Goal: Transaction & Acquisition: Download file/media

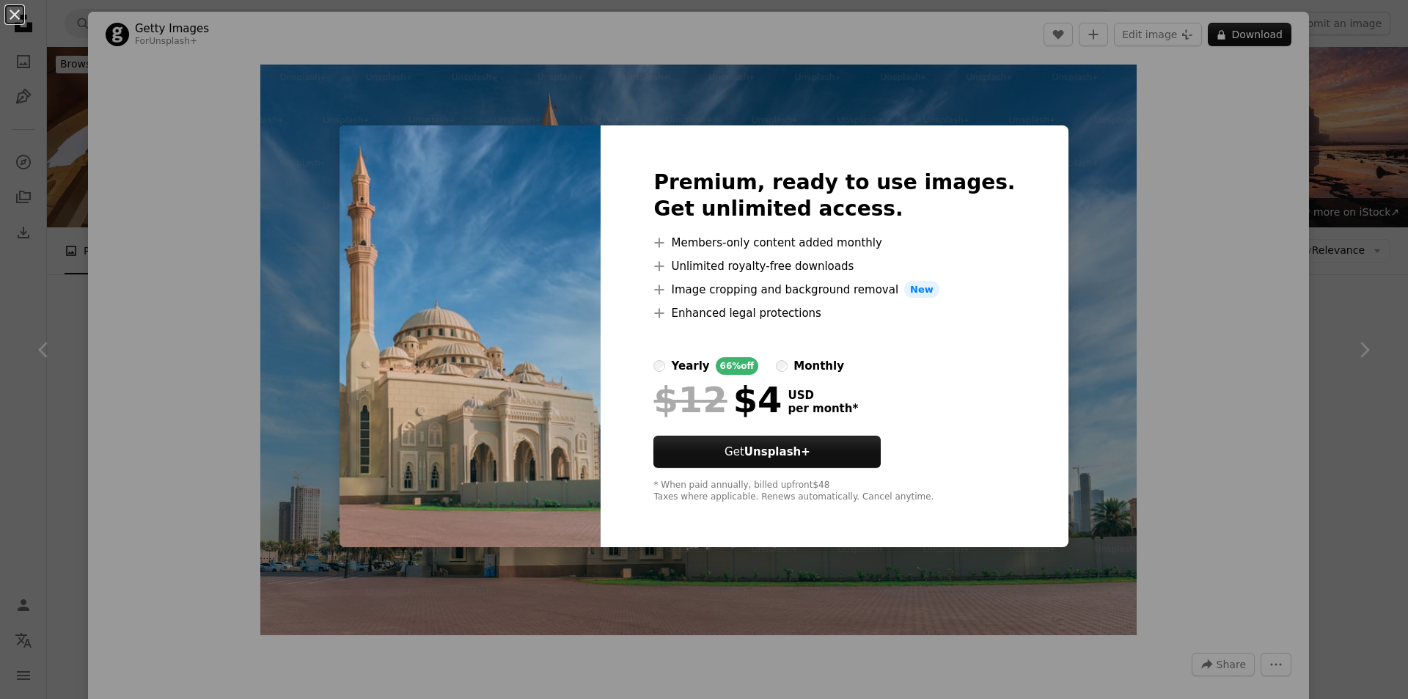
scroll to position [4777, 0]
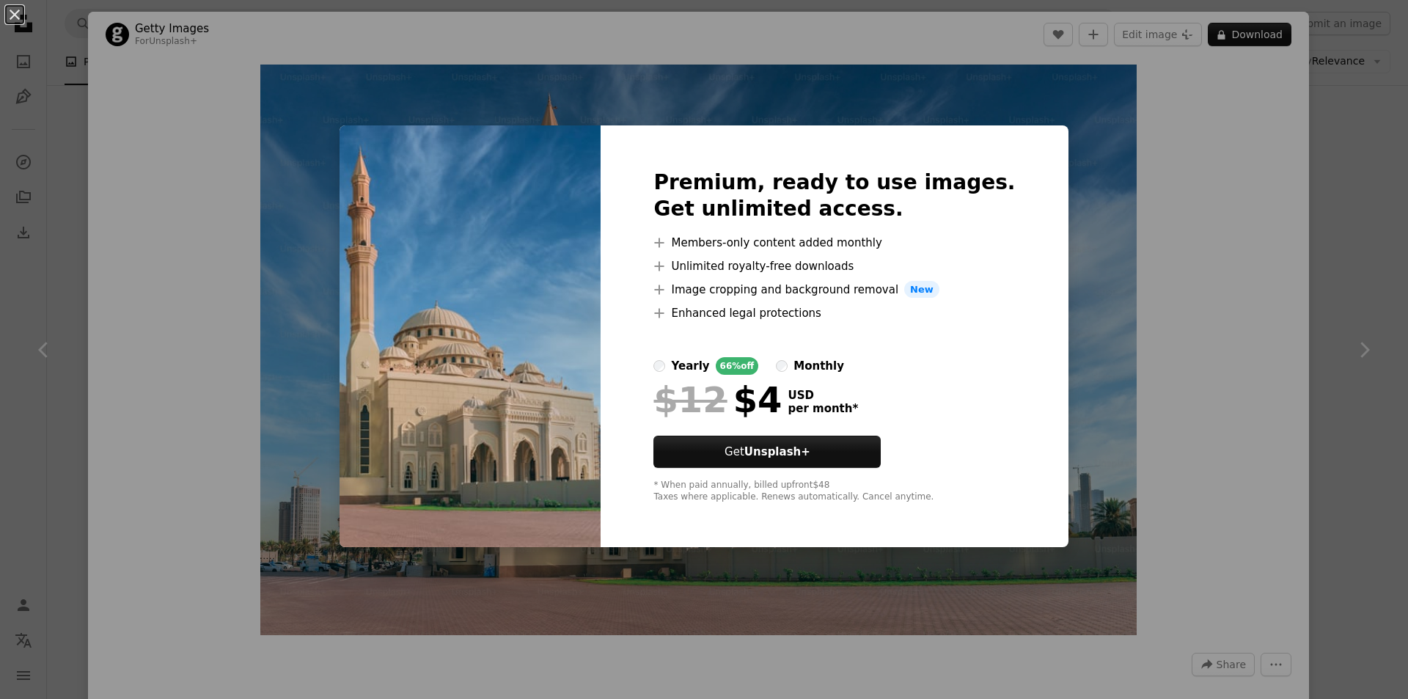
click at [323, 359] on div "An X shape Premium, ready to use images. Get unlimited access. A plus sign Memb…" at bounding box center [704, 349] width 1408 height 699
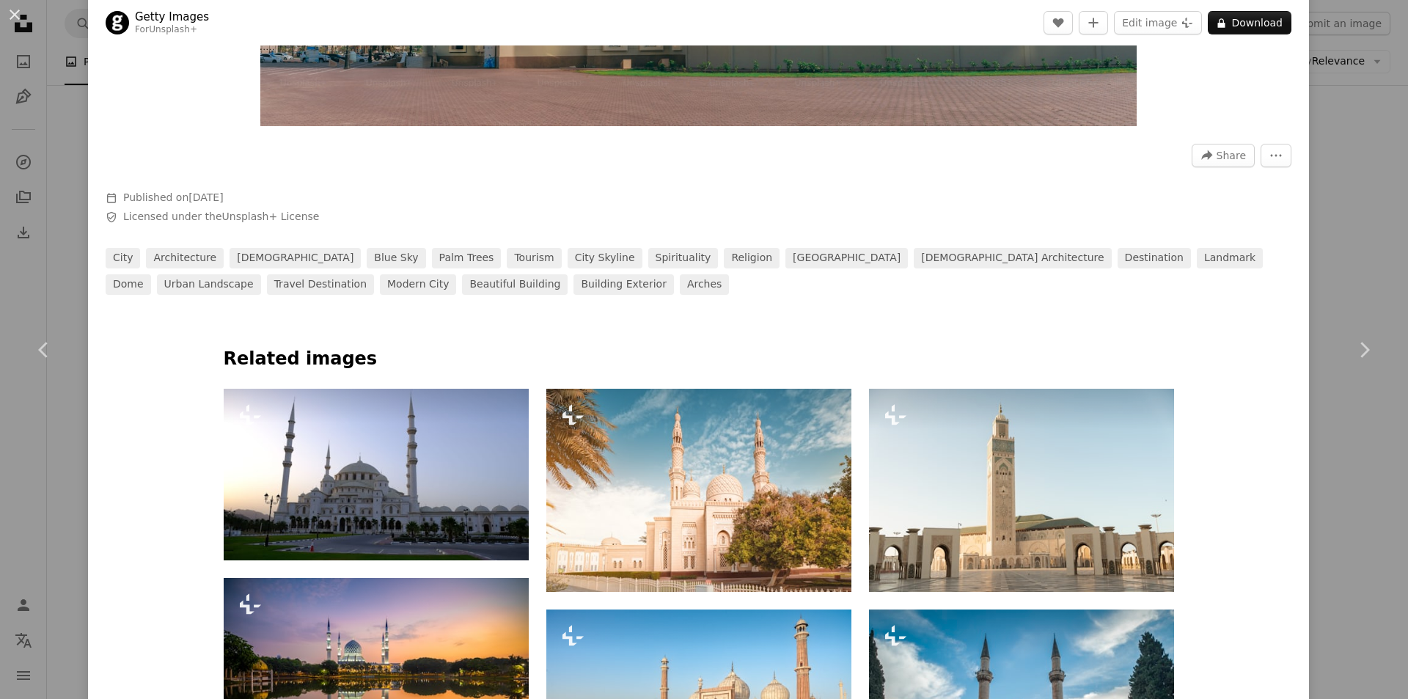
scroll to position [513, 0]
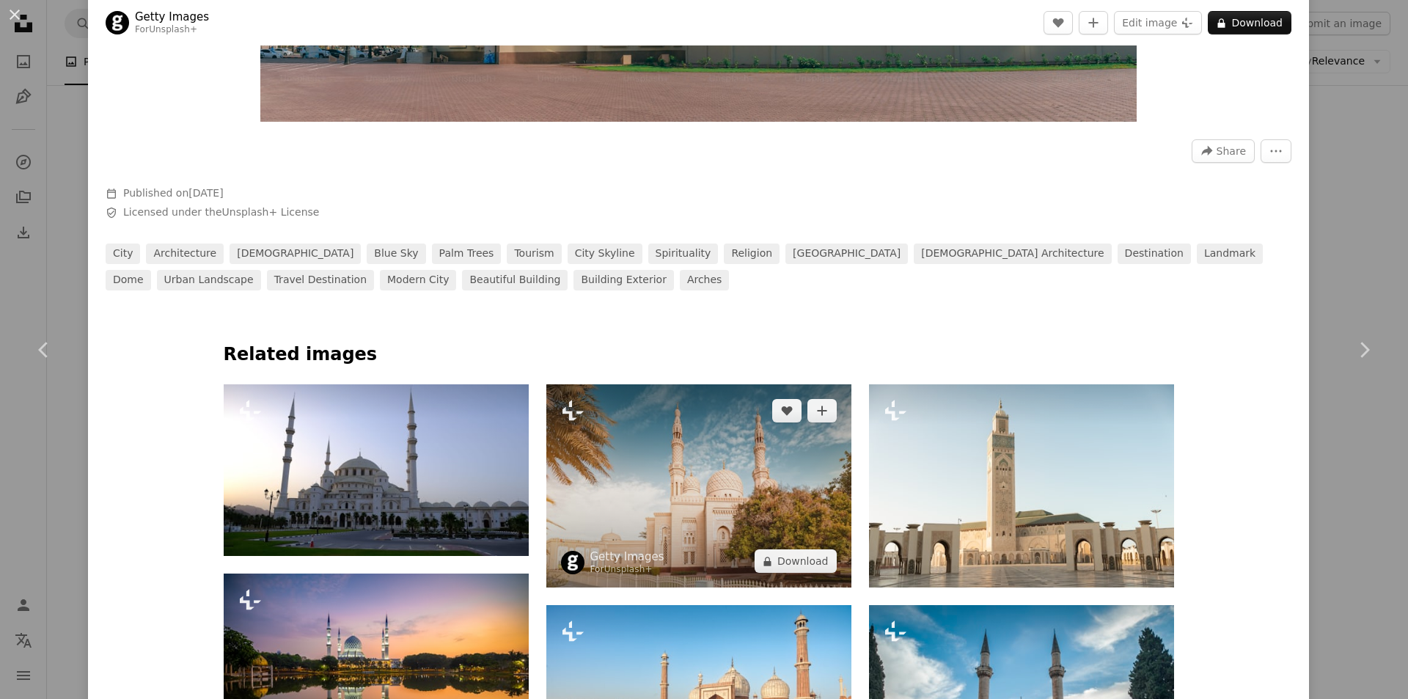
click at [625, 533] on img at bounding box center [698, 485] width 305 height 203
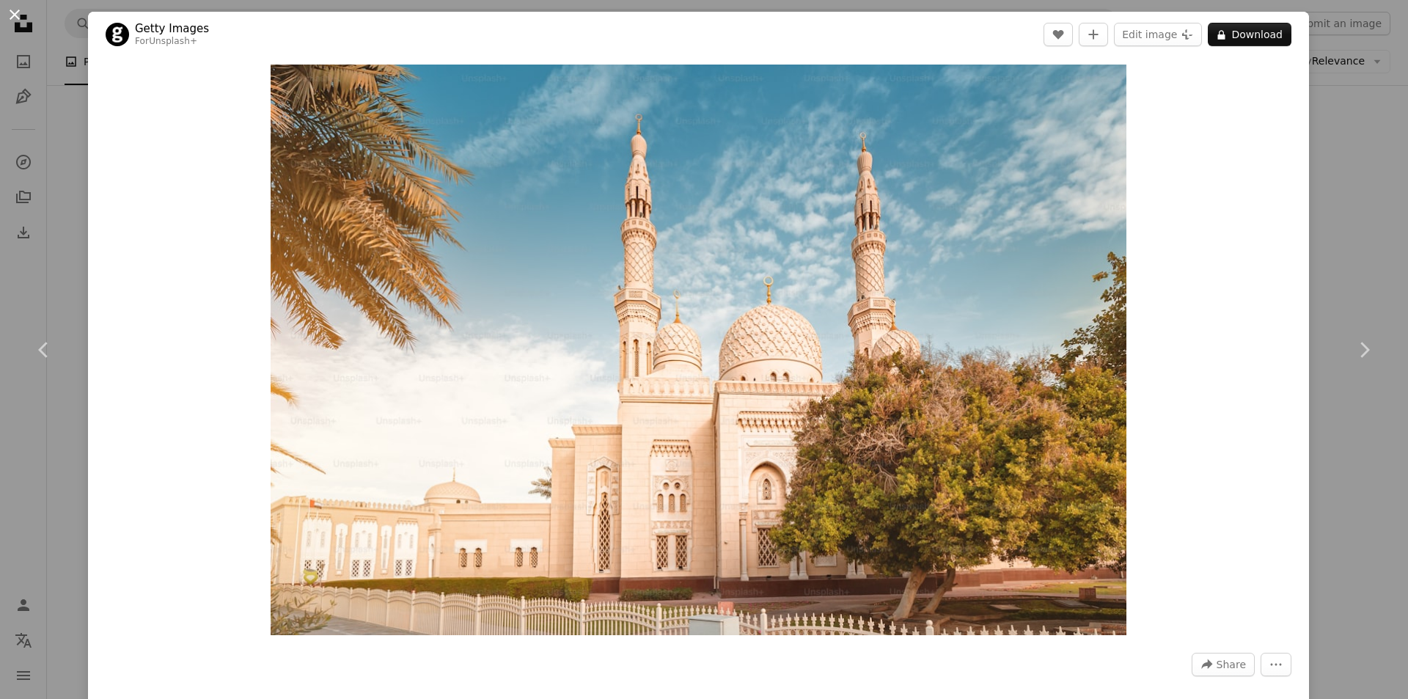
click at [12, 18] on button "An X shape" at bounding box center [15, 15] width 18 height 18
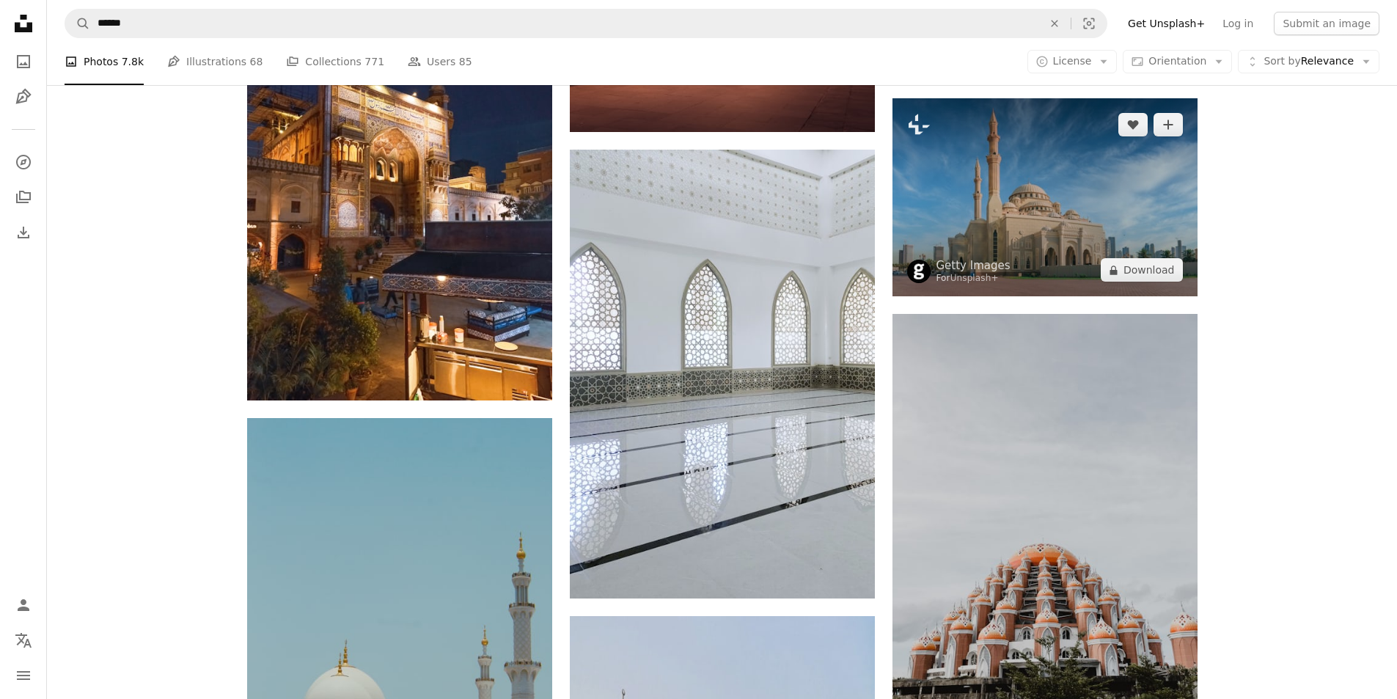
click at [959, 247] on img at bounding box center [1044, 197] width 305 height 198
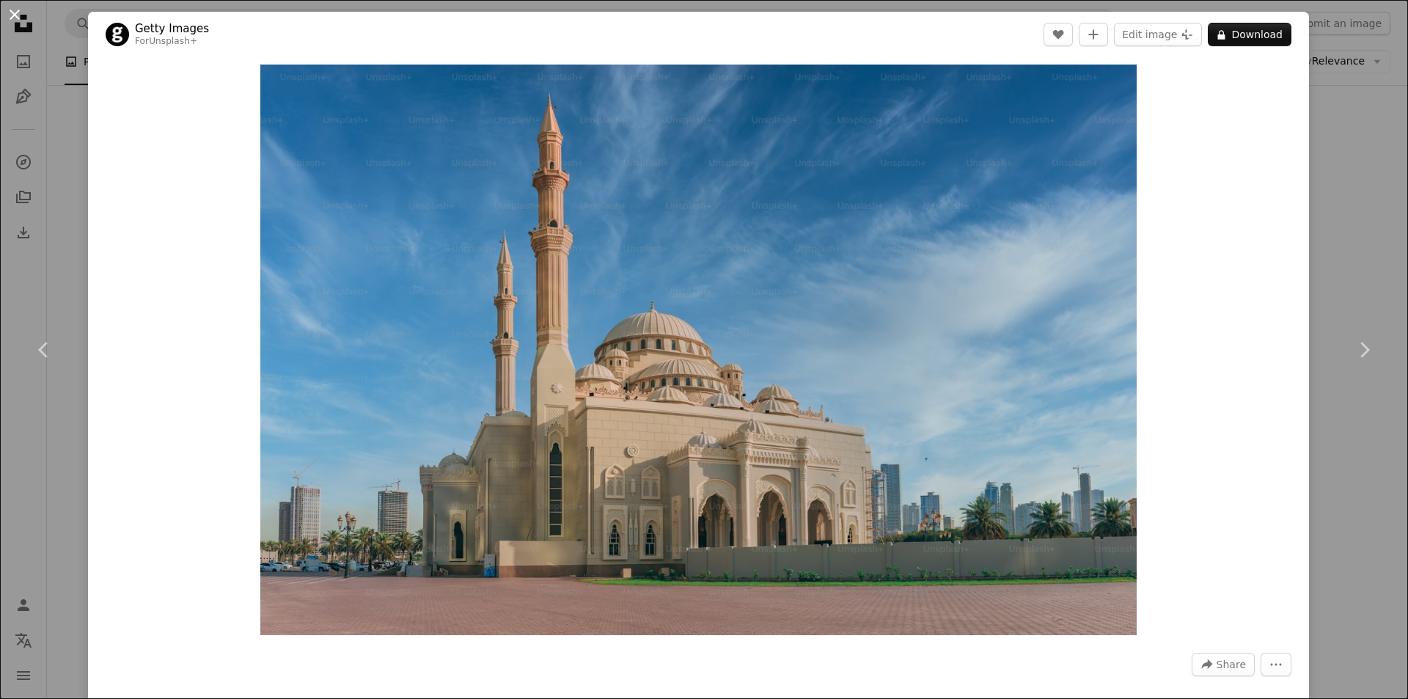
click at [23, 21] on button "An X shape" at bounding box center [15, 15] width 18 height 18
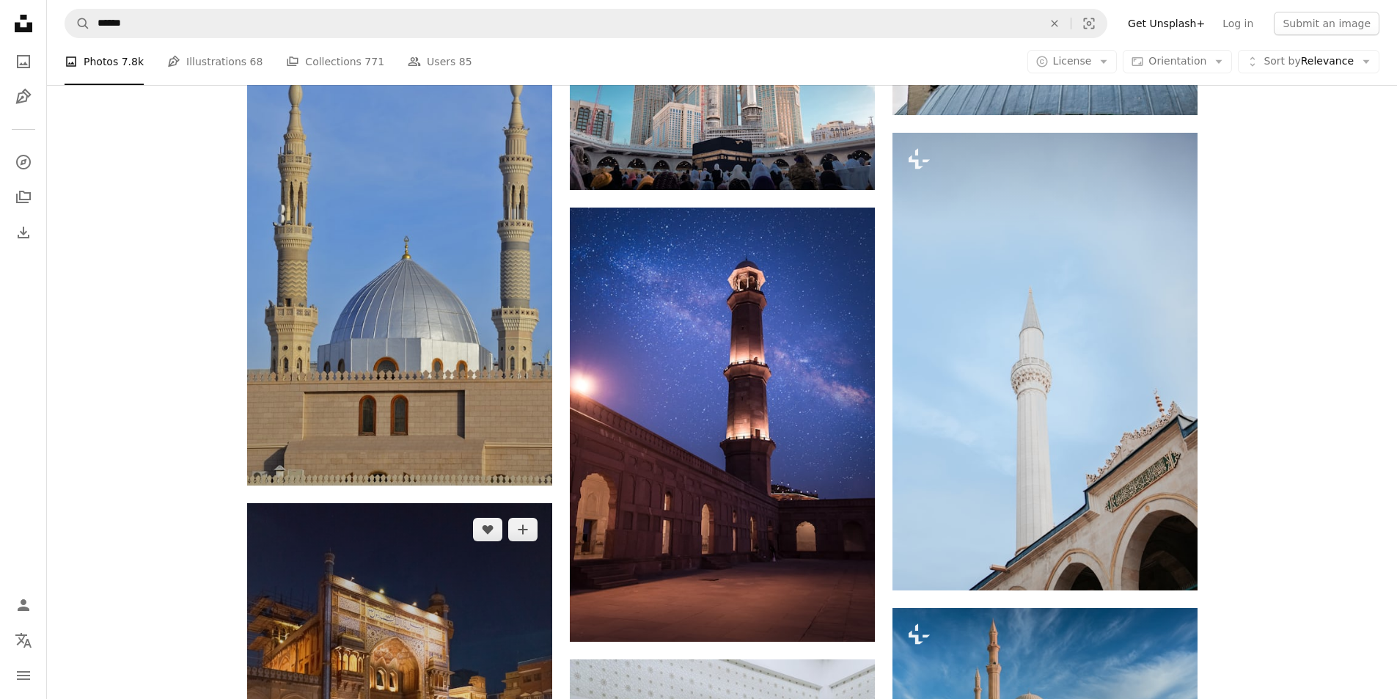
scroll to position [4264, 0]
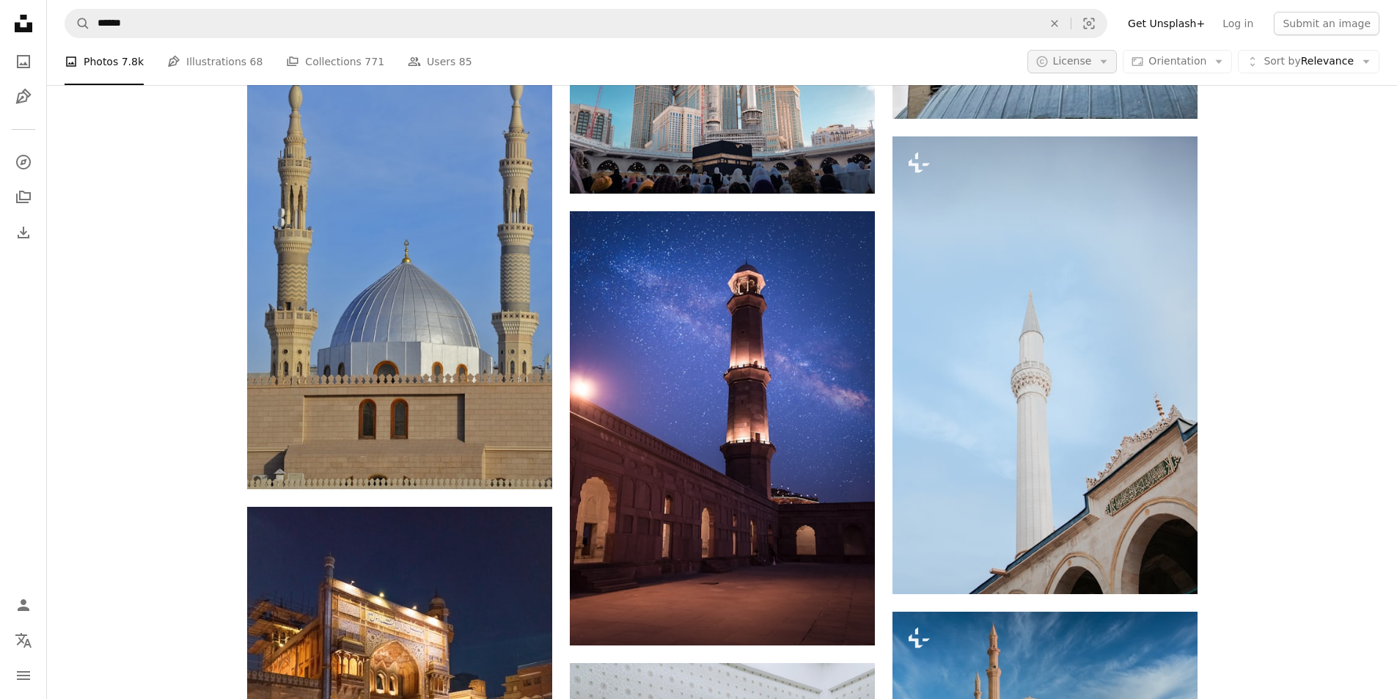
click at [1110, 67] on icon "Arrow down" at bounding box center [1103, 61] width 13 height 13
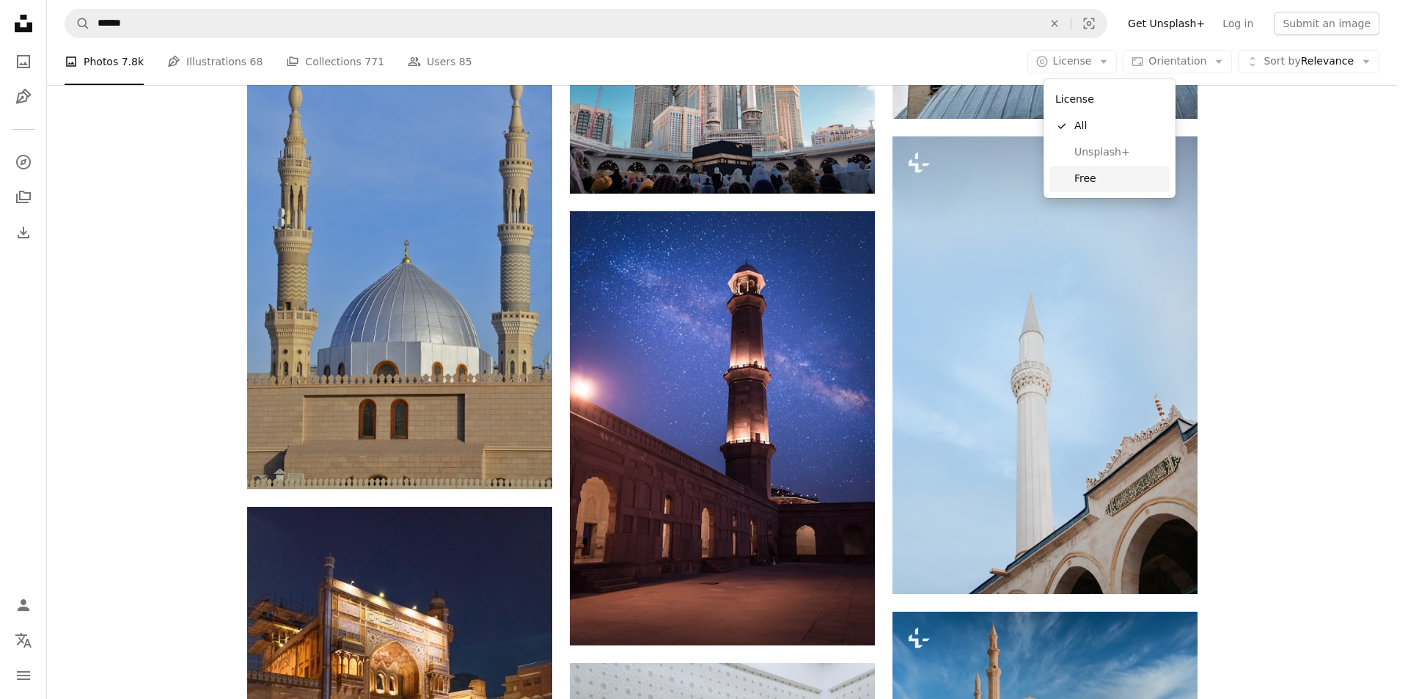
click at [1079, 188] on link "Free" at bounding box center [1109, 179] width 120 height 26
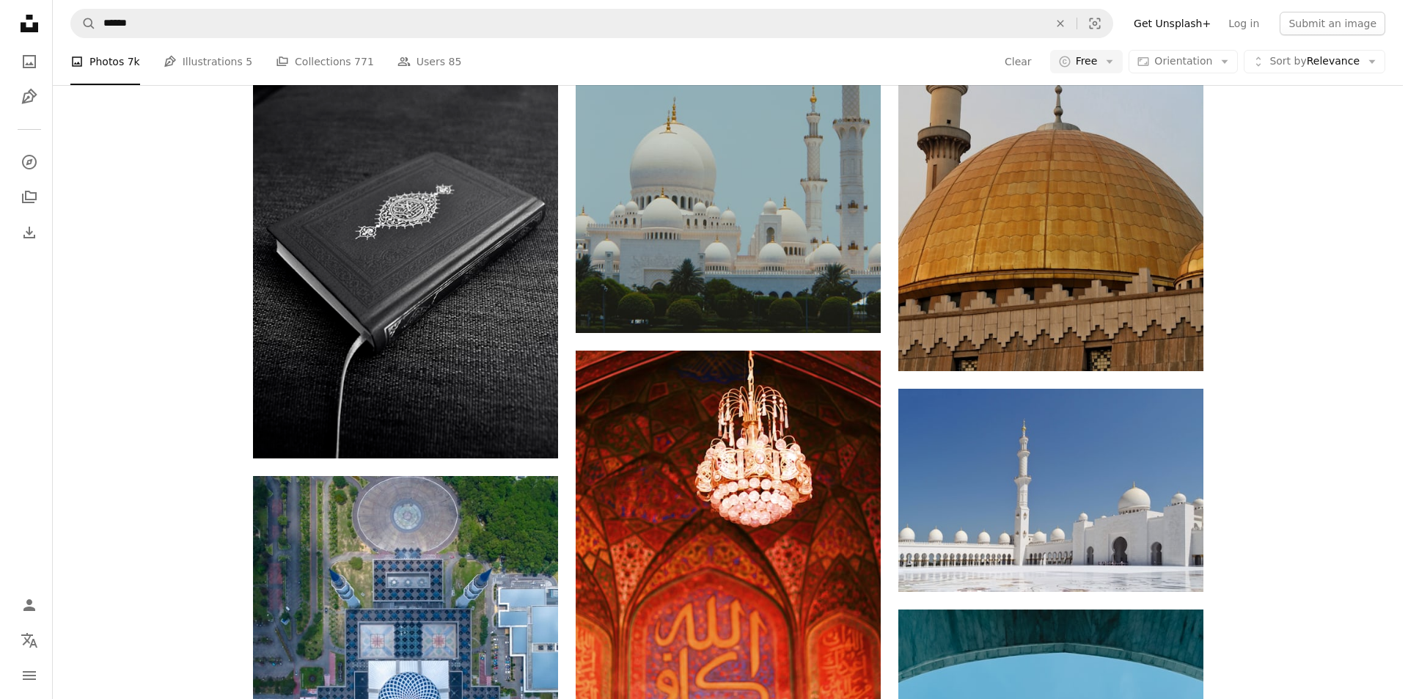
scroll to position [3006, 0]
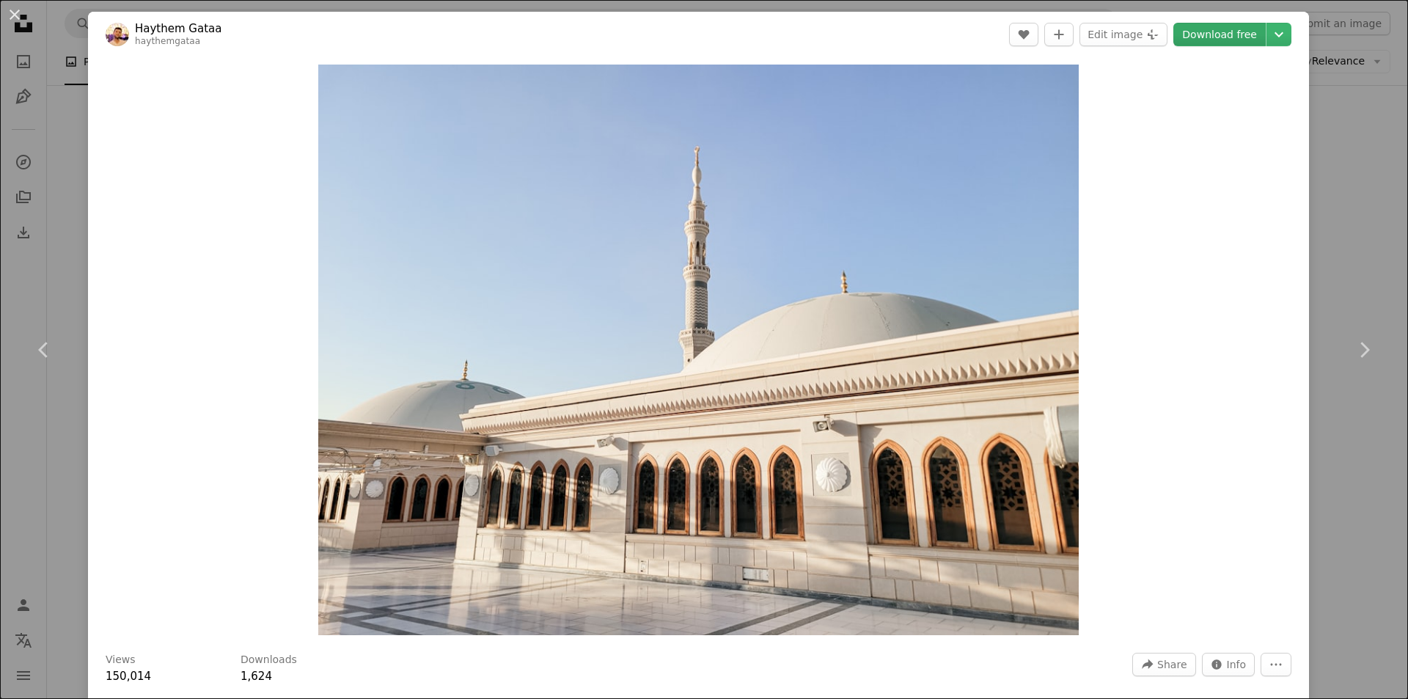
click at [1212, 36] on link "Download free" at bounding box center [1219, 34] width 92 height 23
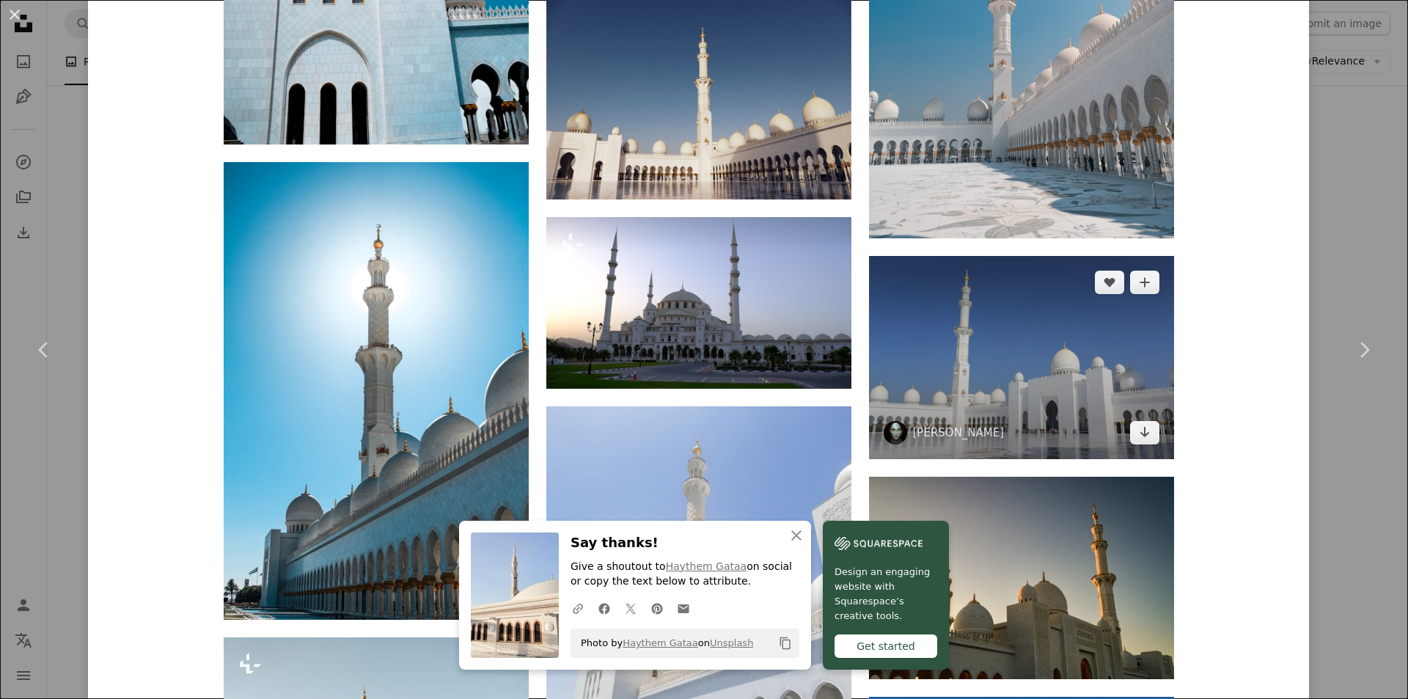
scroll to position [2200, 0]
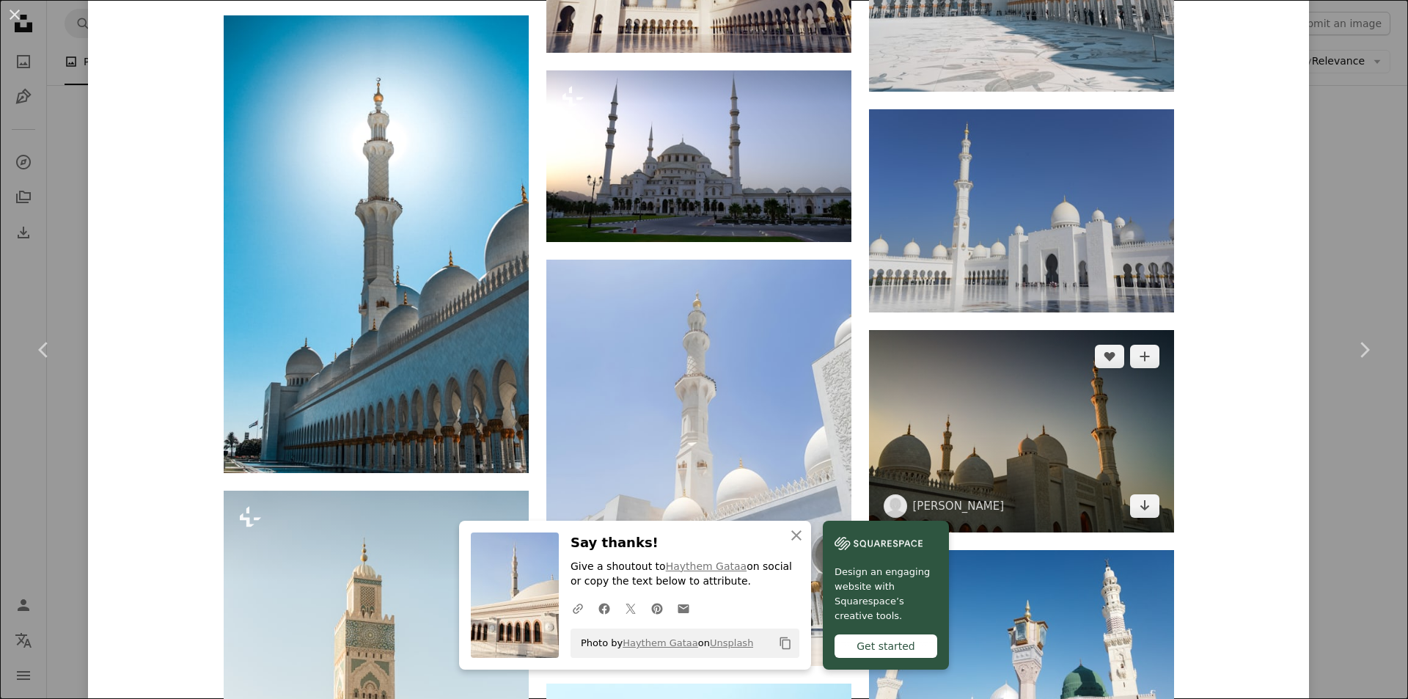
click at [994, 410] on img at bounding box center [1021, 431] width 305 height 202
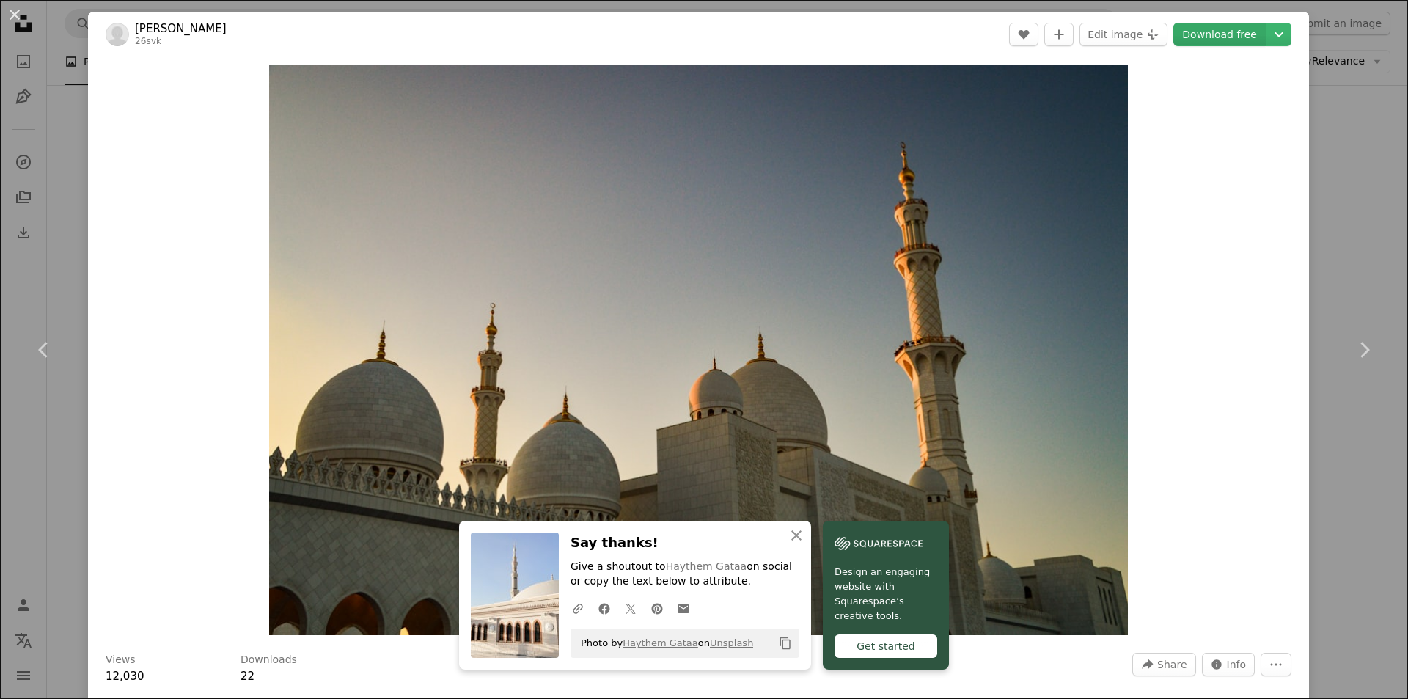
click at [1212, 36] on link "Download free" at bounding box center [1219, 34] width 92 height 23
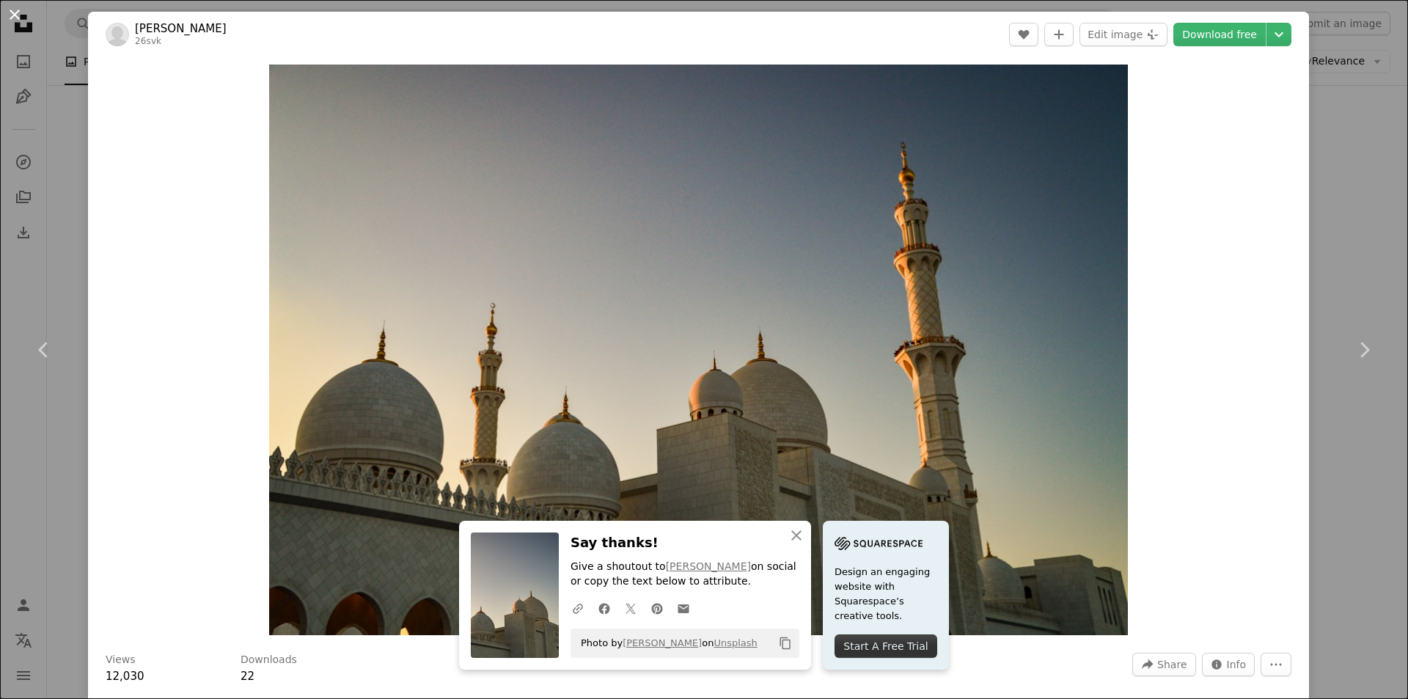
click at [15, 20] on button "An X shape" at bounding box center [15, 15] width 18 height 18
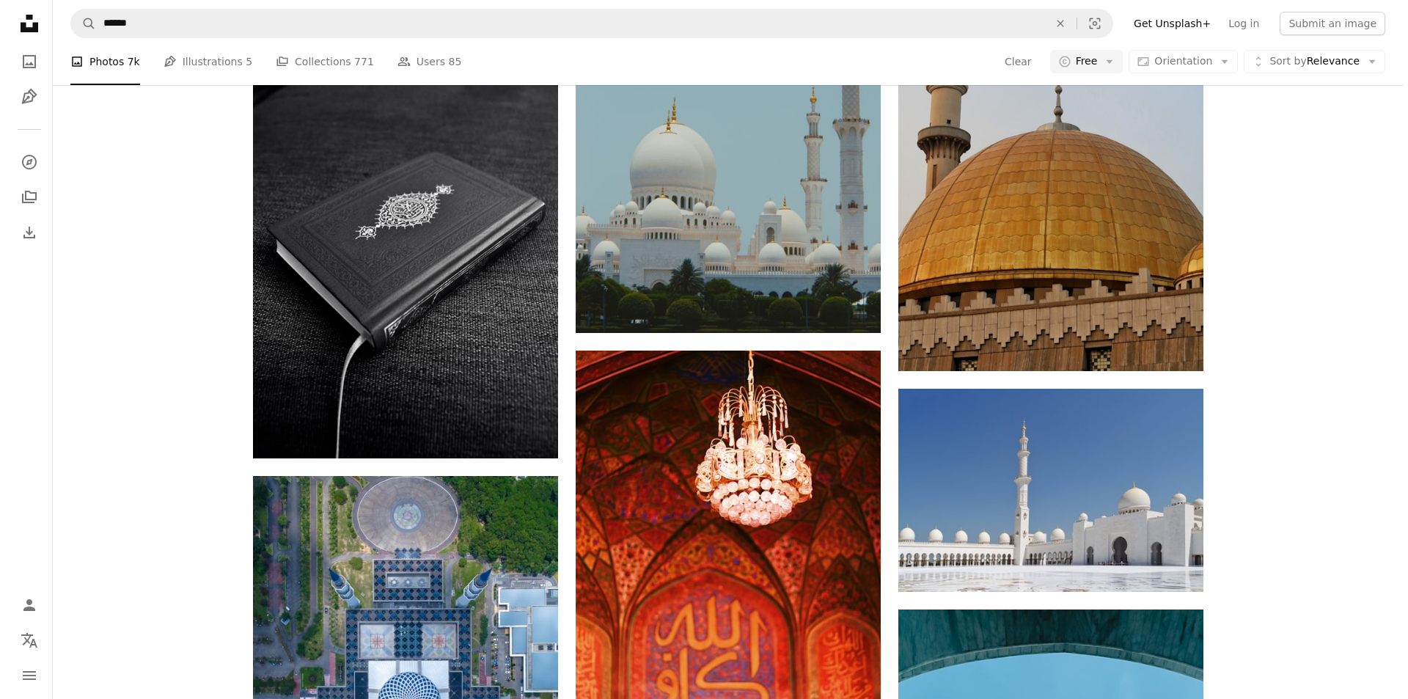
scroll to position [6526, 0]
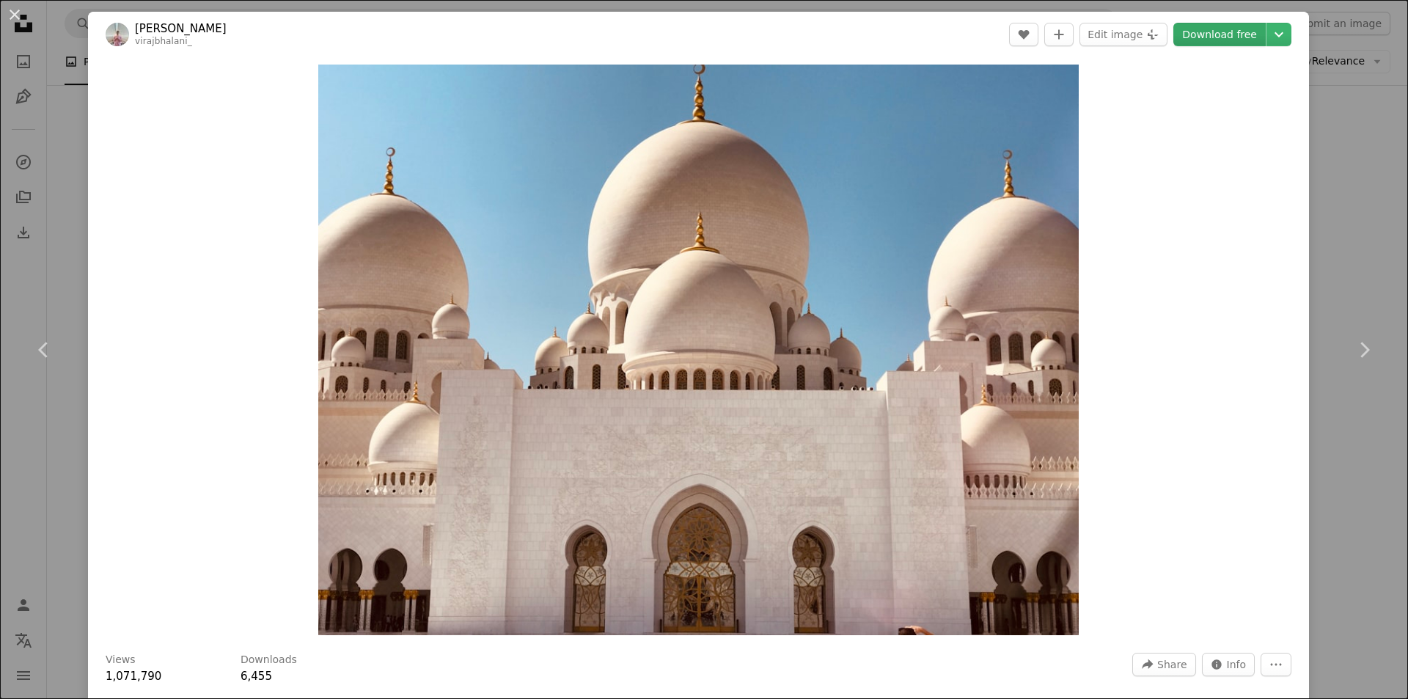
click at [1189, 41] on link "Download free" at bounding box center [1219, 34] width 92 height 23
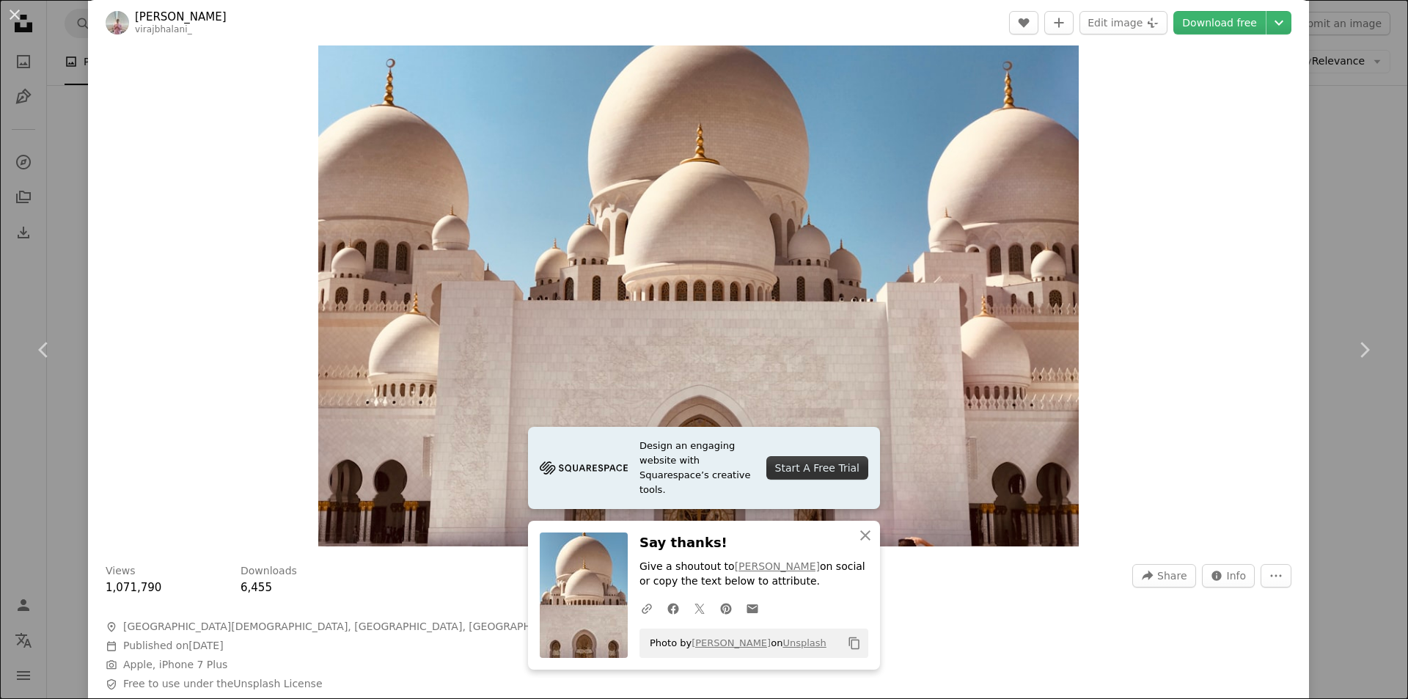
scroll to position [220, 0]
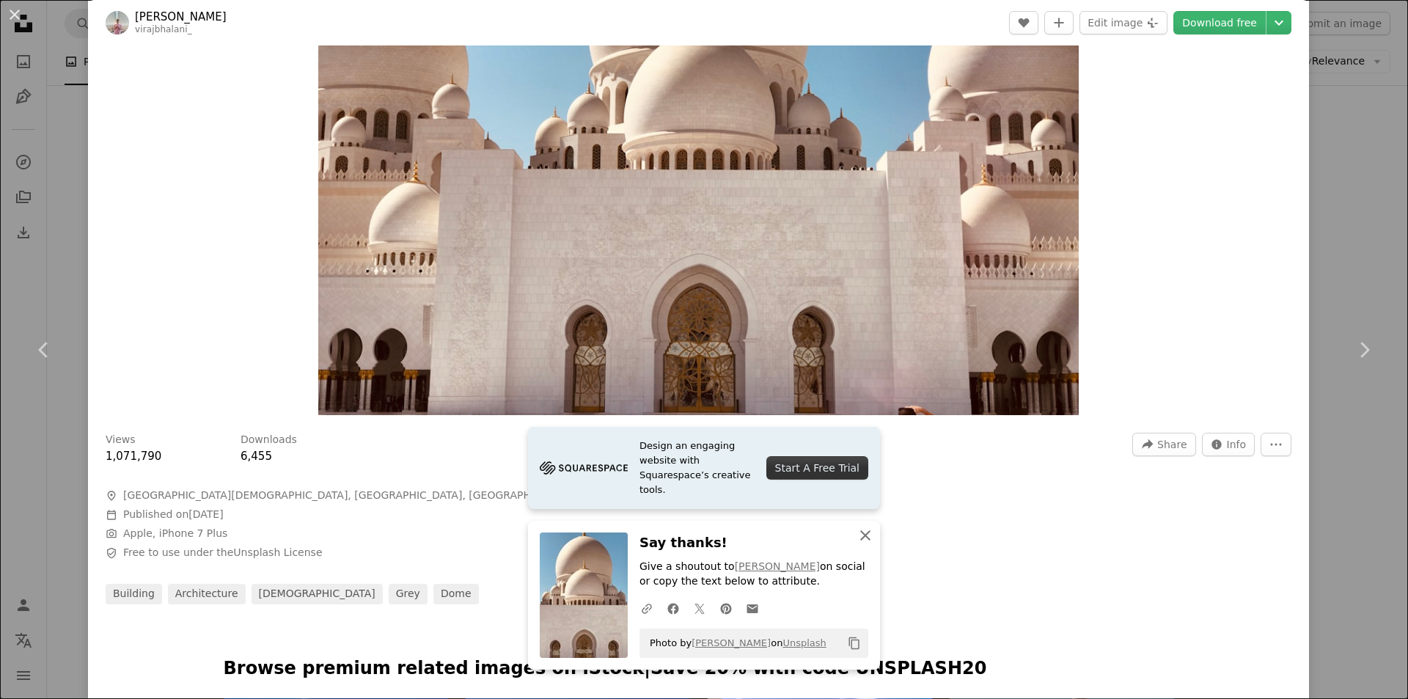
click at [858, 540] on icon "An X shape" at bounding box center [865, 535] width 18 height 18
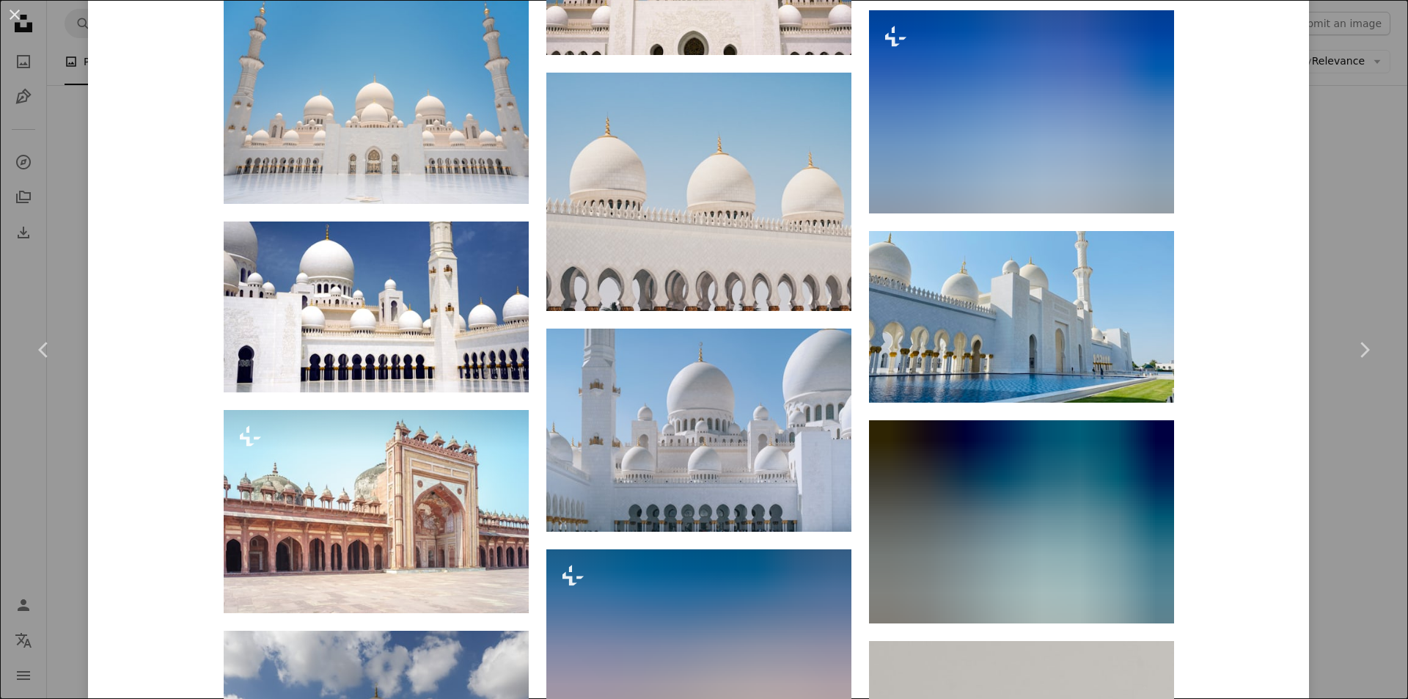
scroll to position [6548, 0]
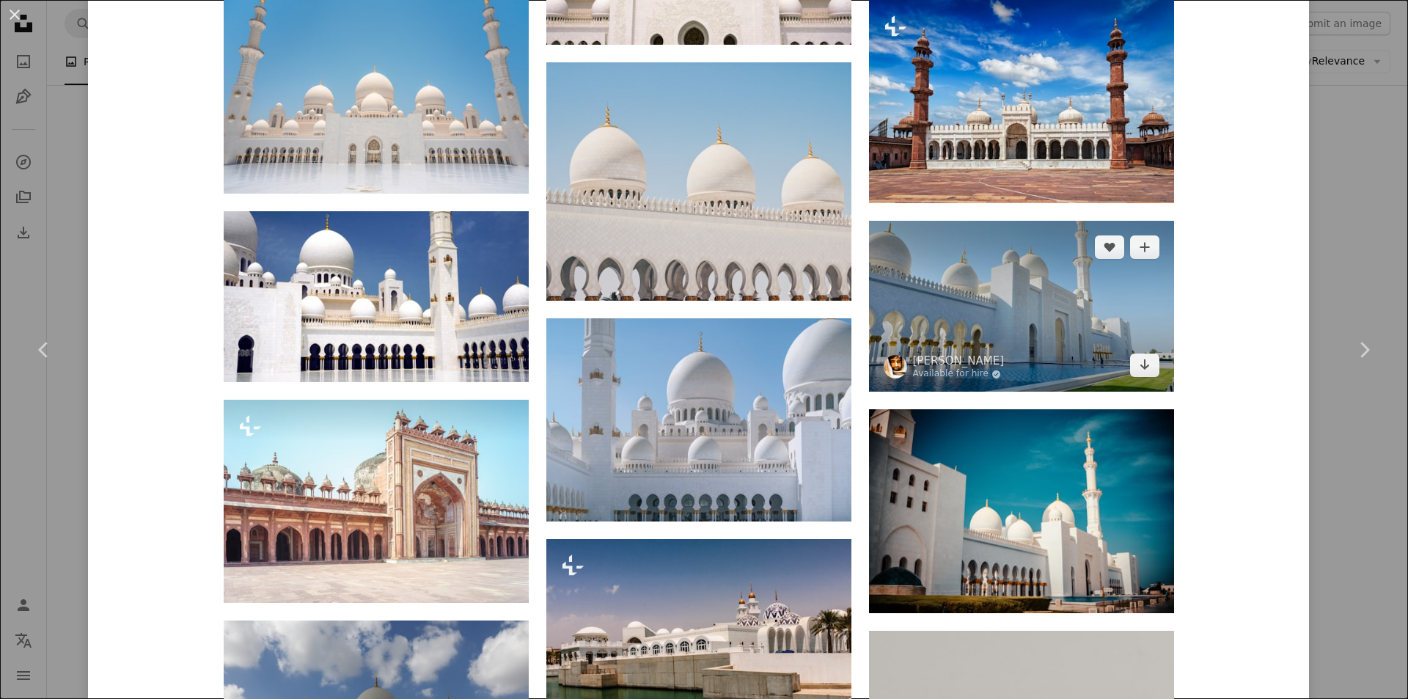
click at [1021, 309] on img at bounding box center [1021, 307] width 305 height 172
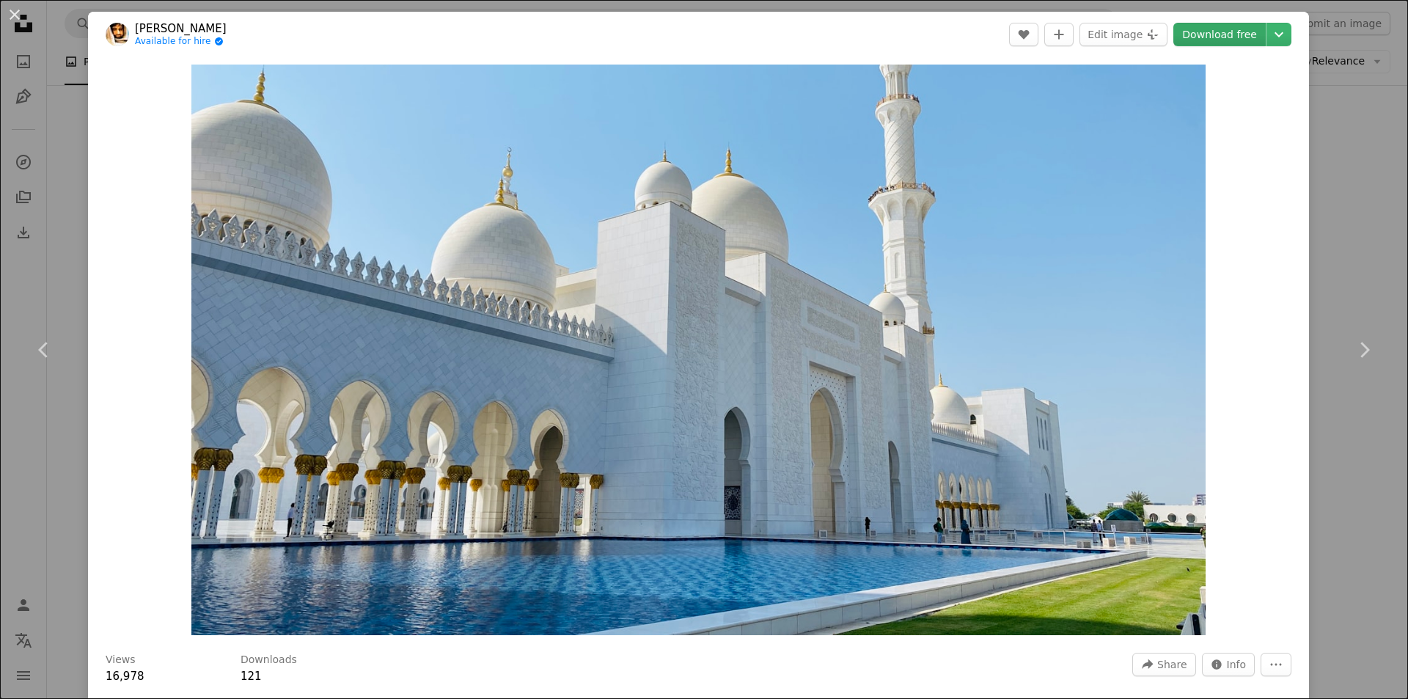
click at [1235, 40] on link "Download free" at bounding box center [1219, 34] width 92 height 23
